Goal: Find specific page/section: Find specific page/section

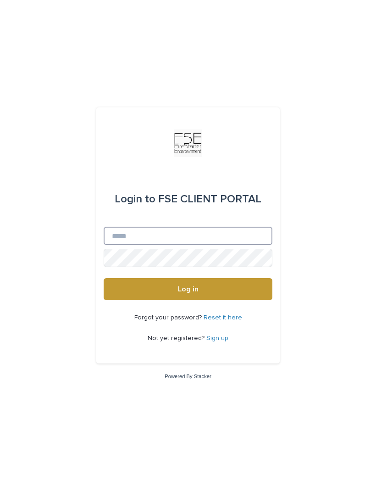
type input "**********"
click at [188, 300] on button "Log in" at bounding box center [188, 289] width 169 height 22
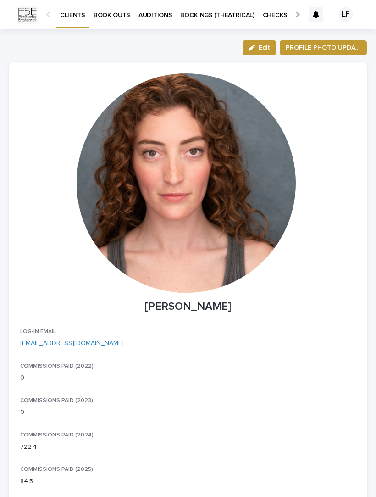
click at [153, 22] on link "AUDITIONS" at bounding box center [155, 14] width 42 height 28
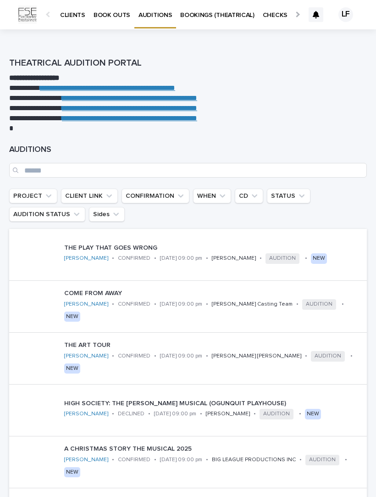
click at [49, 15] on div at bounding box center [49, 14] width 6 height 6
click at [116, 16] on p "BOOK OUTS" at bounding box center [112, 9] width 37 height 19
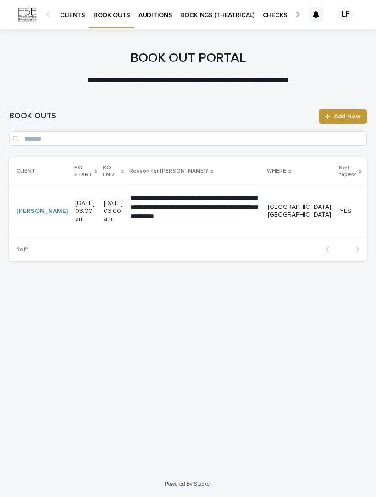
click at [144, 16] on p "AUDITIONS" at bounding box center [155, 9] width 33 height 19
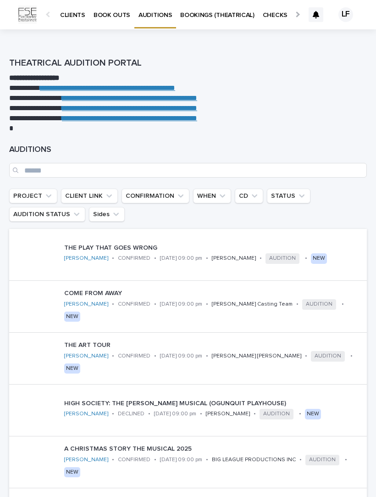
click at [176, 261] on p "[DATE] 09:00 pm" at bounding box center [181, 258] width 42 height 6
